Goal: Information Seeking & Learning: Find specific fact

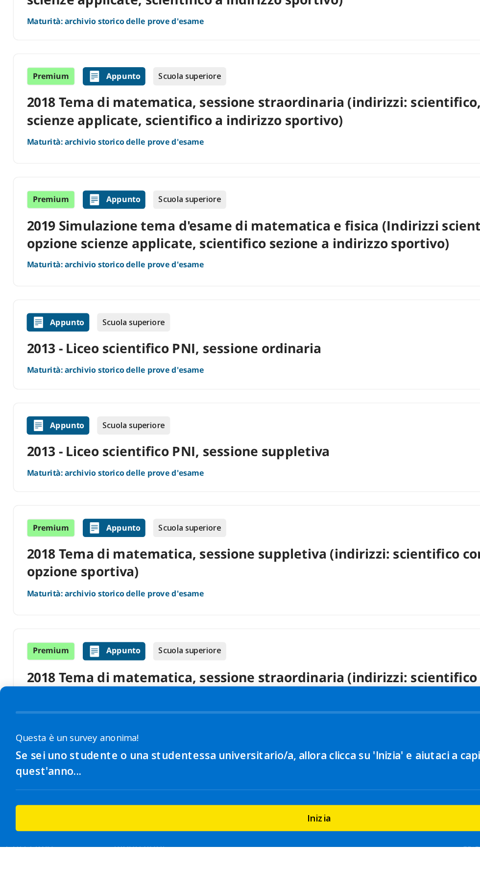
scroll to position [1177, 0]
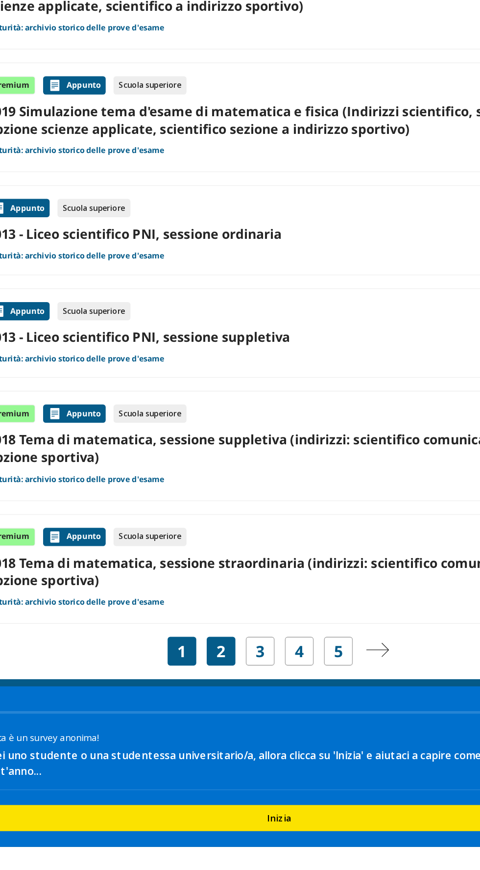
click at [196, 719] on link "2" at bounding box center [196, 723] width 7 height 14
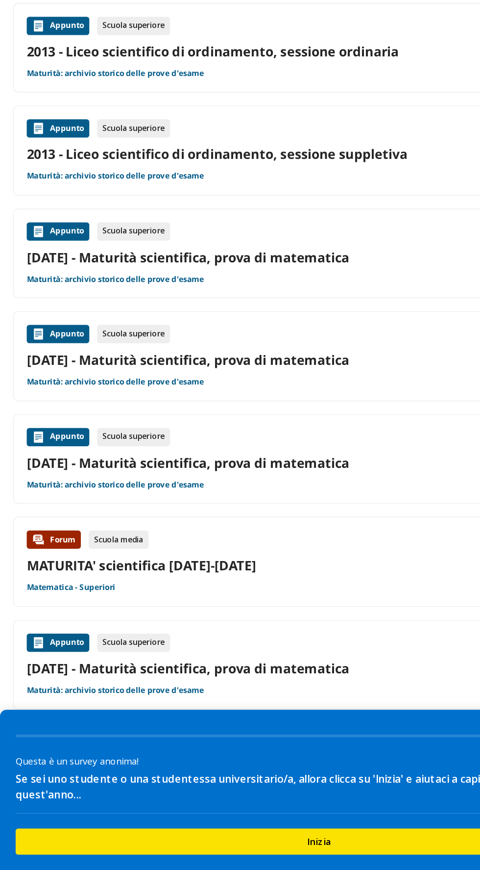
scroll to position [544, 0]
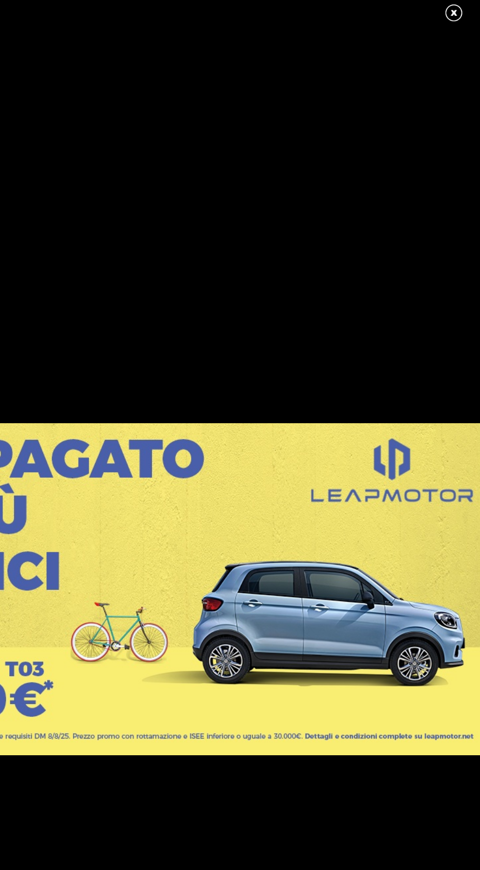
click at [457, 14] on link at bounding box center [466, 9] width 25 height 15
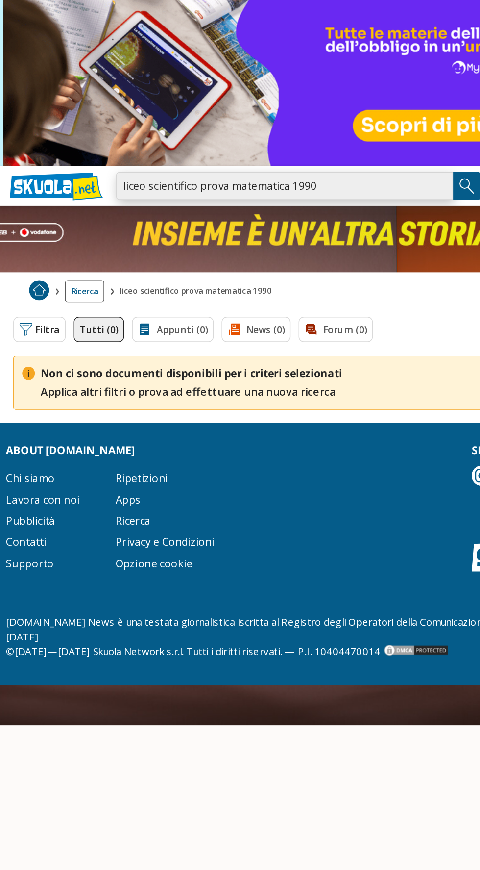
click at [214, 143] on input "liceo scientifico prova matematica 1990" at bounding box center [210, 137] width 249 height 21
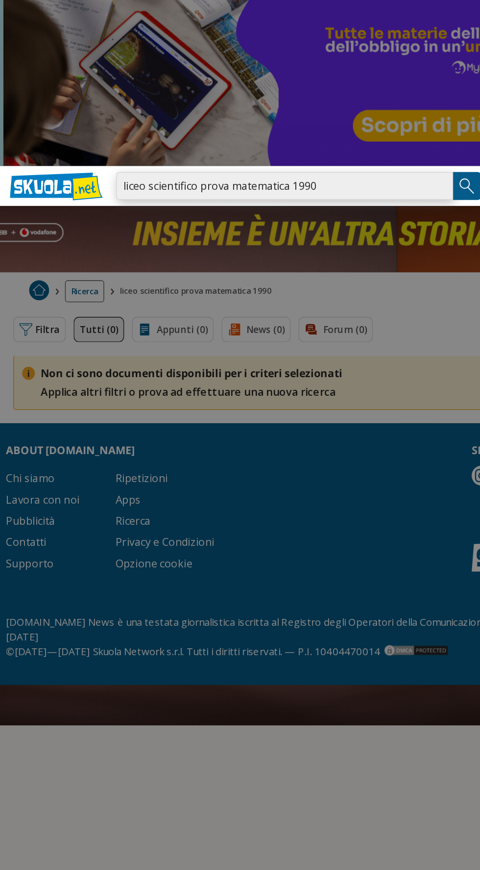
click at [257, 138] on input "liceo scientifico prova matematica 1990" at bounding box center [210, 137] width 249 height 21
